Goal: Task Accomplishment & Management: Manage account settings

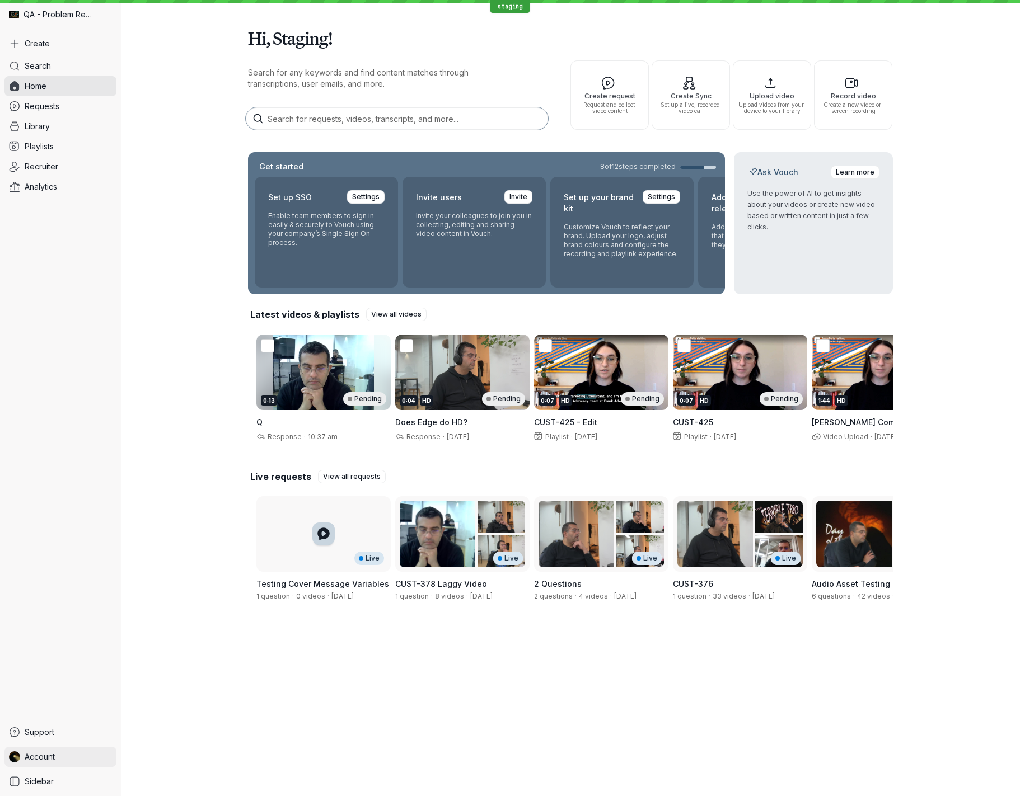
click at [67, 758] on link "Account" at bounding box center [60, 757] width 112 height 20
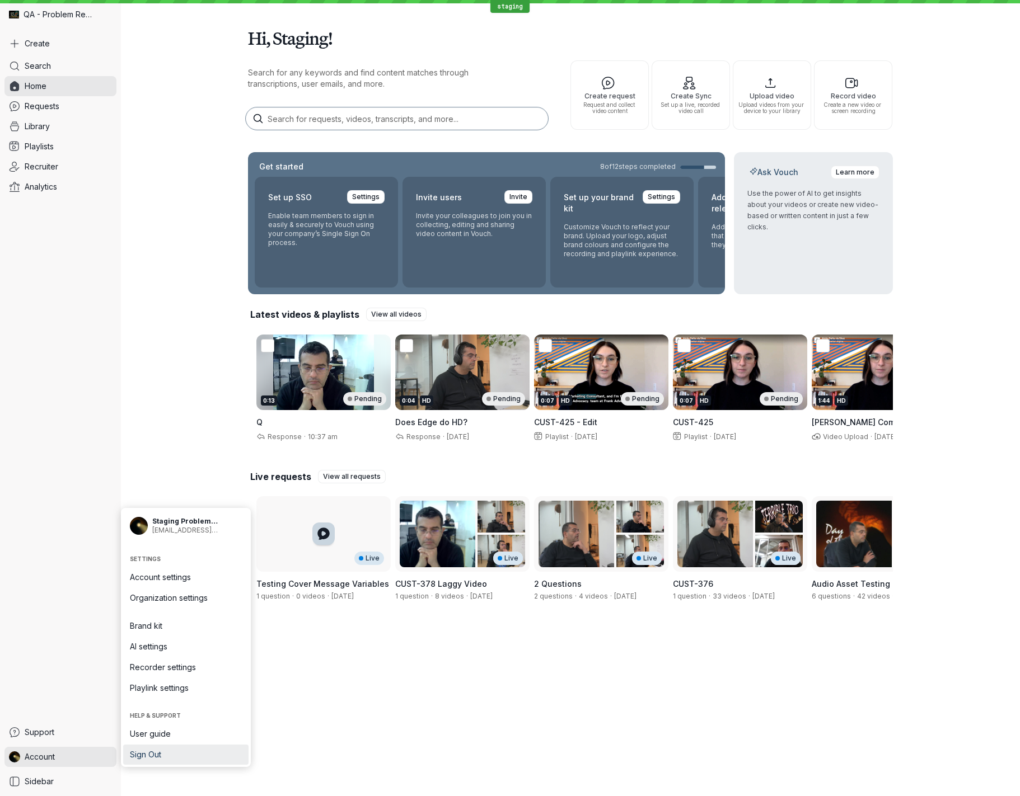
click at [181, 753] on span "Sign Out" at bounding box center [186, 754] width 112 height 11
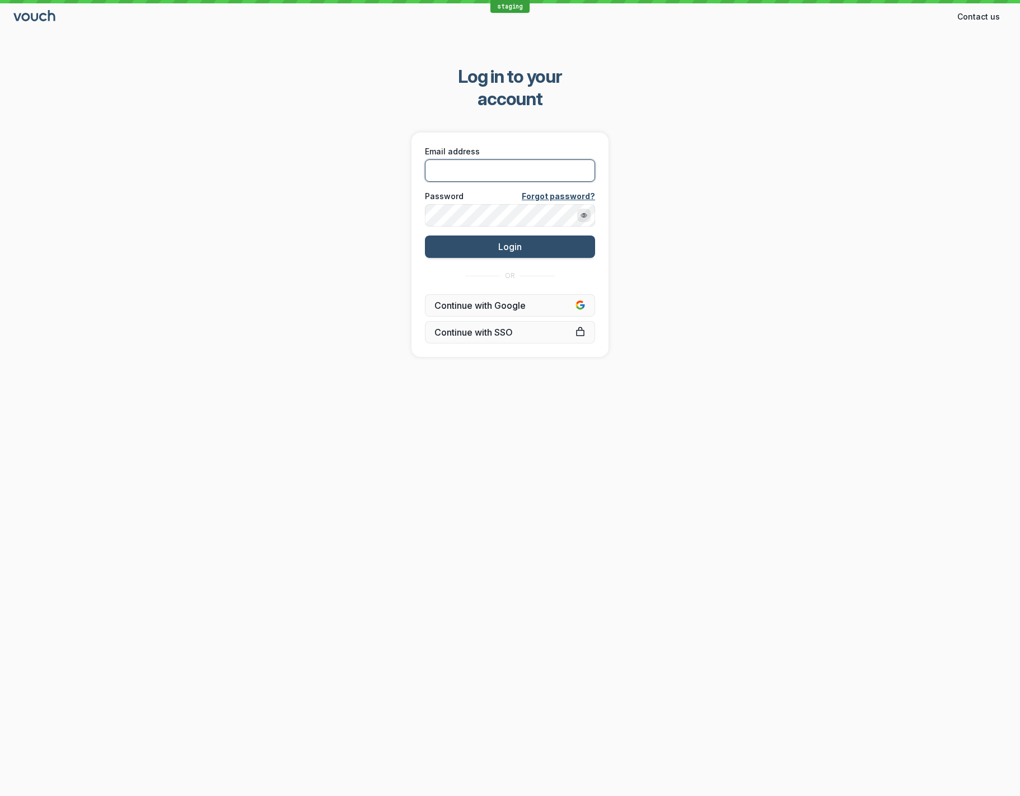
click at [498, 160] on input "Email address" at bounding box center [510, 171] width 170 height 22
click at [245, 160] on div "Log in to your account Email address Password Forgot password? Login OR Continu…" at bounding box center [510, 211] width 1020 height 327
click at [503, 160] on input "Email address" at bounding box center [510, 171] width 170 height 22
type input "[EMAIL_ADDRESS][DOMAIN_NAME]"
